Goal: Task Accomplishment & Management: Manage account settings

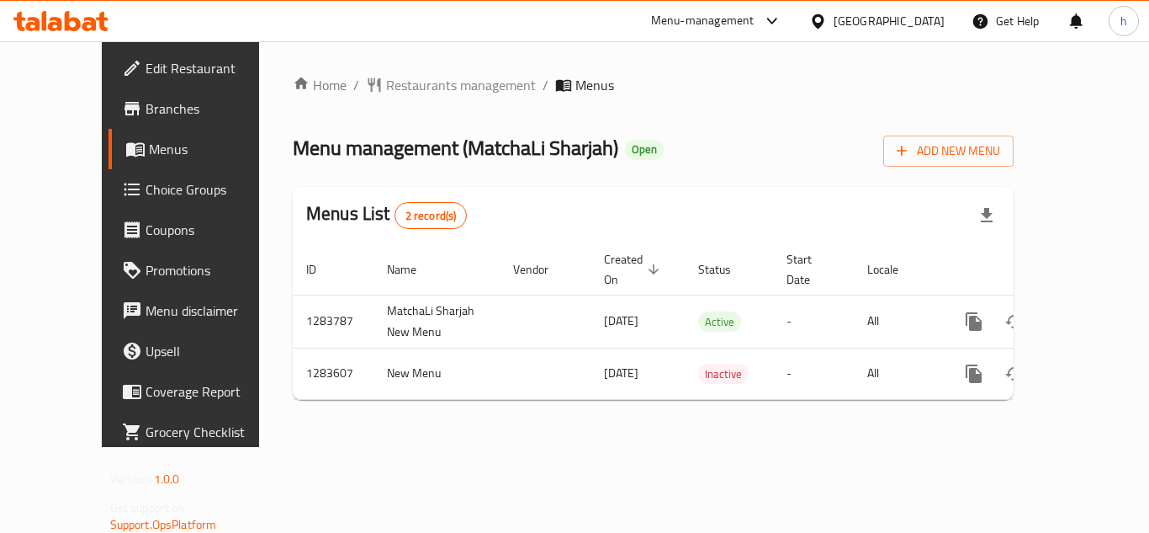
click at [146, 179] on span "Choice Groups" at bounding box center [213, 189] width 135 height 20
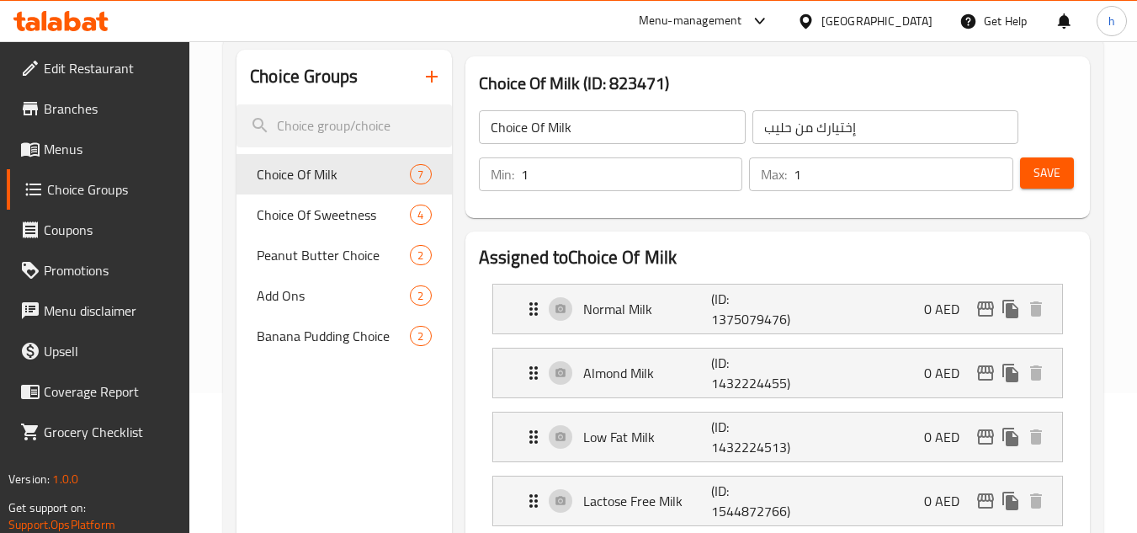
scroll to position [168, 0]
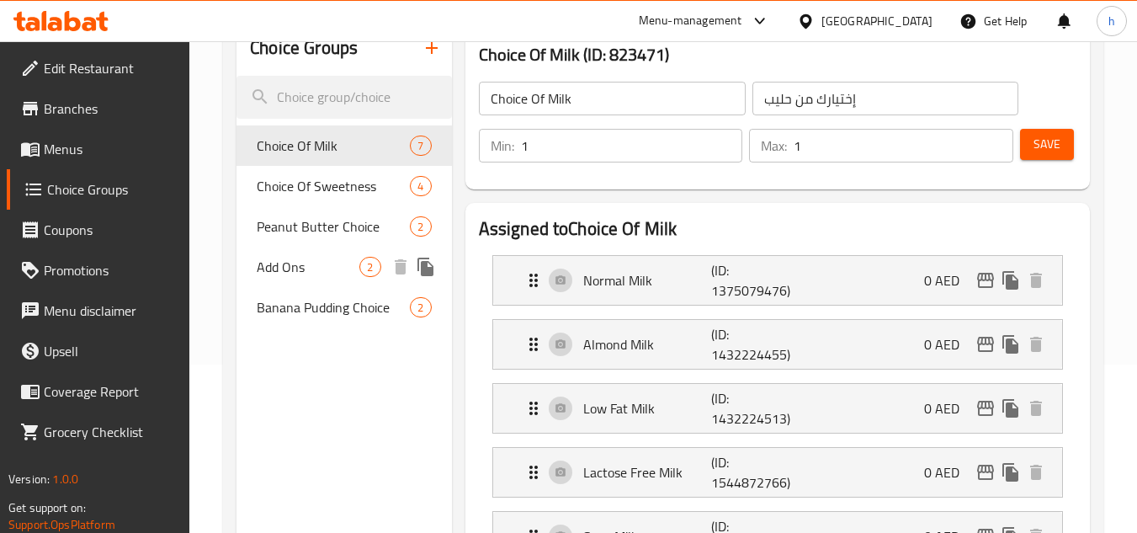
click at [313, 279] on div "Add Ons 2" at bounding box center [343, 266] width 215 height 40
type input "Add Ons"
type input "إضافات"
type input "0"
type input "2"
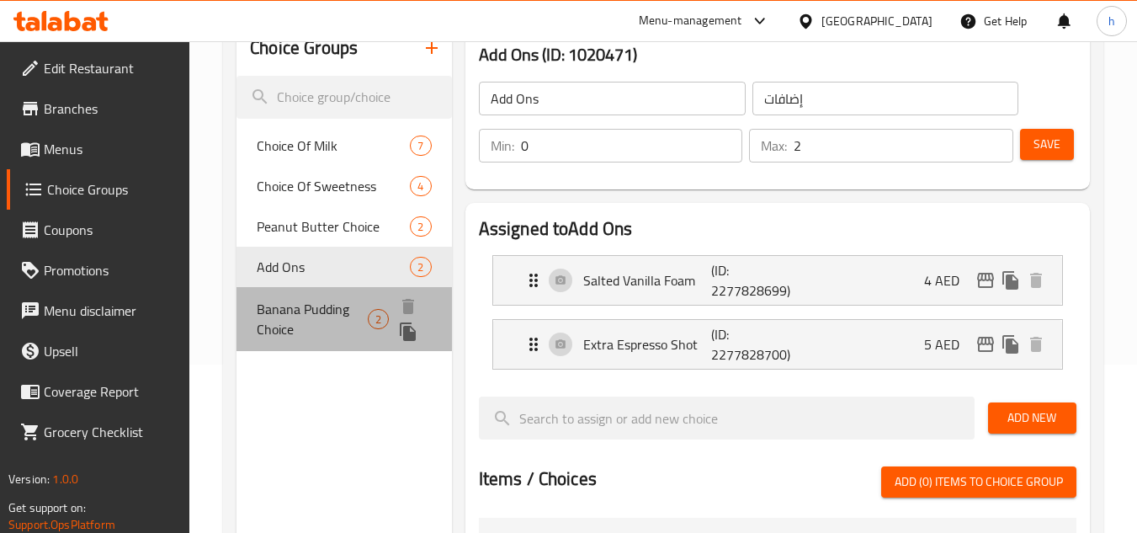
click at [311, 319] on span "Banana Pudding Choice" at bounding box center [312, 319] width 111 height 40
type input "Banana Pudding Choice"
type input "بودنغ الموز اختيار"
type input "1"
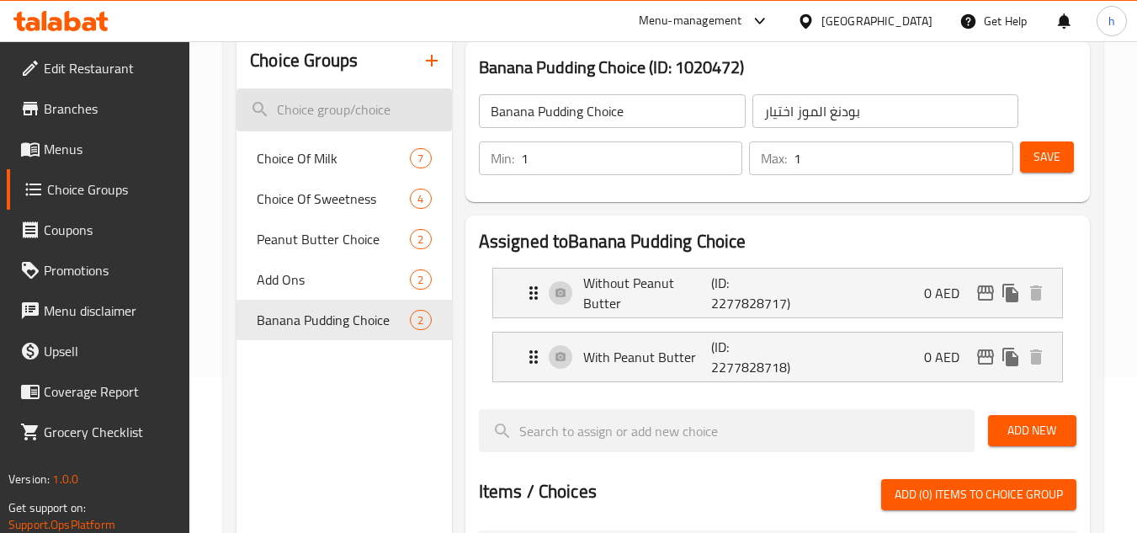
scroll to position [0, 0]
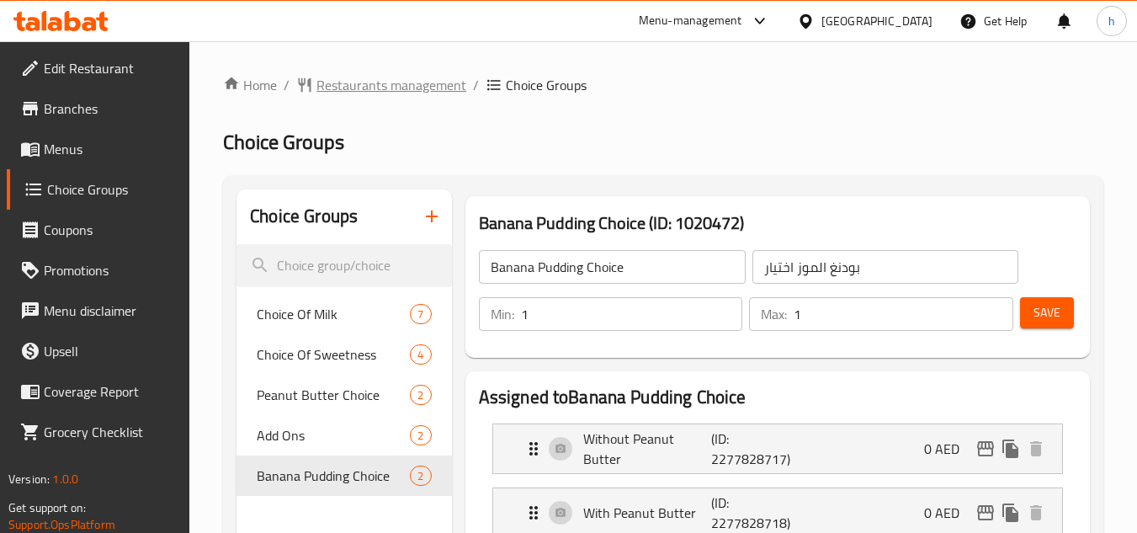
click at [354, 91] on span "Restaurants management" at bounding box center [391, 85] width 150 height 20
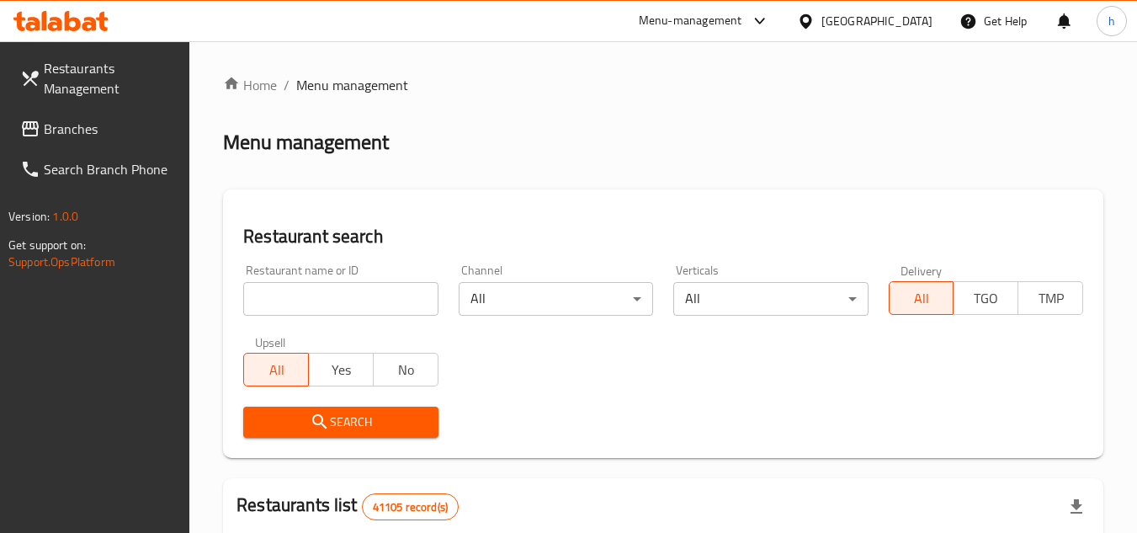
click at [123, 123] on span "Branches" at bounding box center [110, 129] width 133 height 20
